Goal: Register for event/course

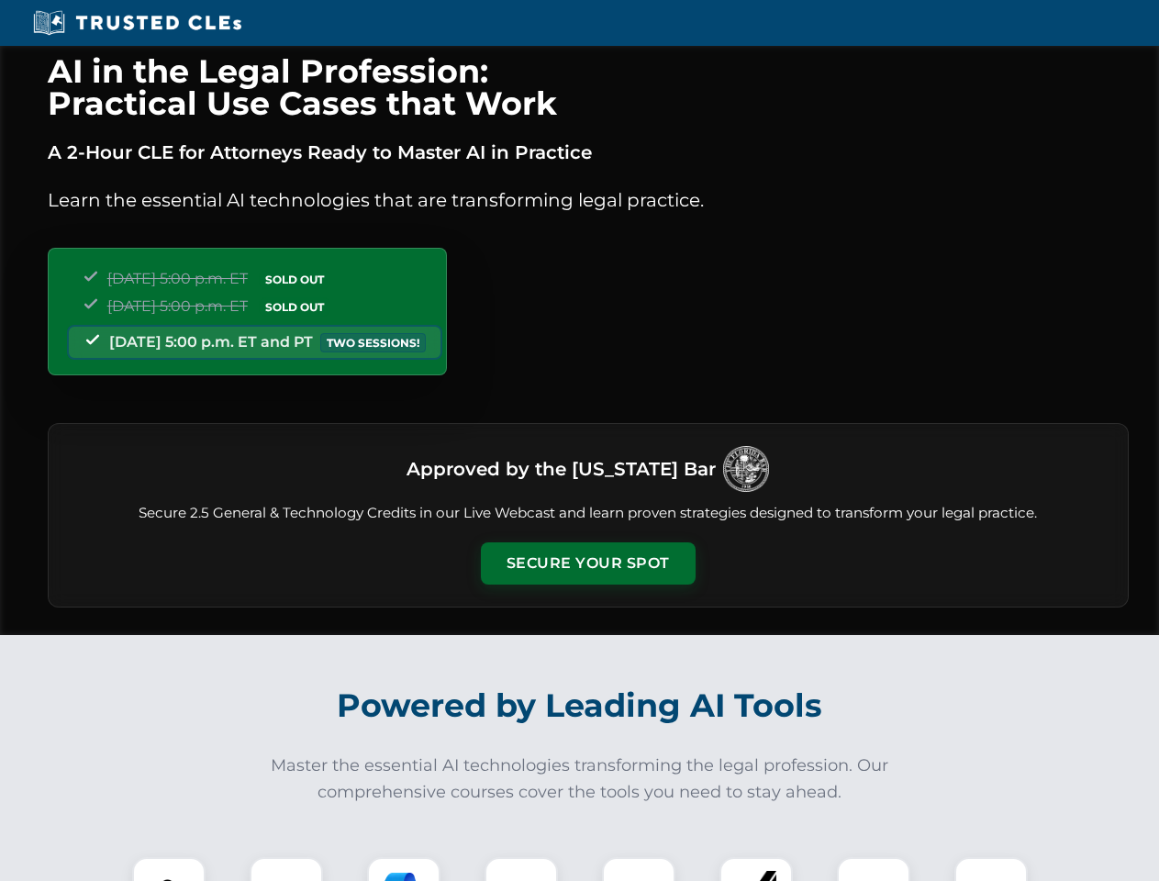
click at [587, 563] on button "Secure Your Spot" at bounding box center [588, 563] width 215 height 42
click at [169, 869] on img at bounding box center [168, 893] width 53 height 53
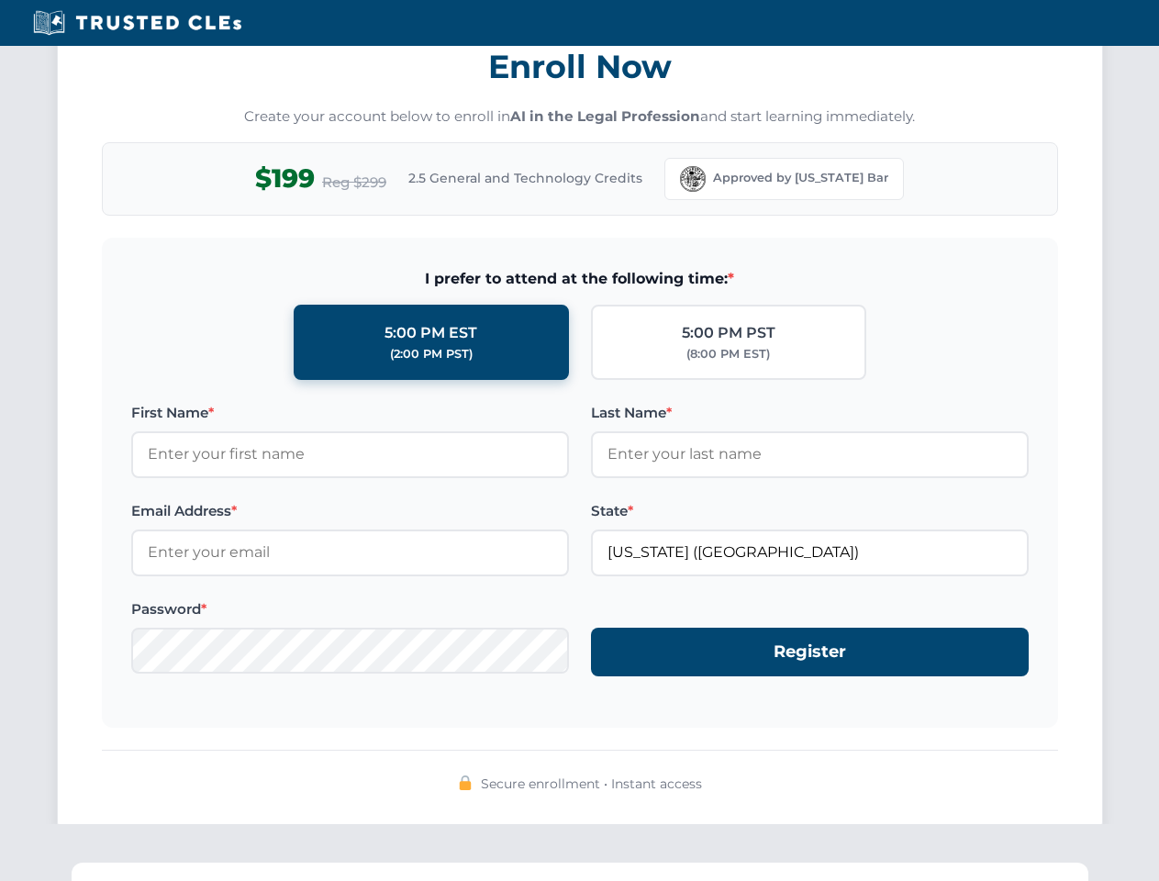
scroll to position [1801, 0]
